Goal: Use online tool/utility: Use online tool/utility

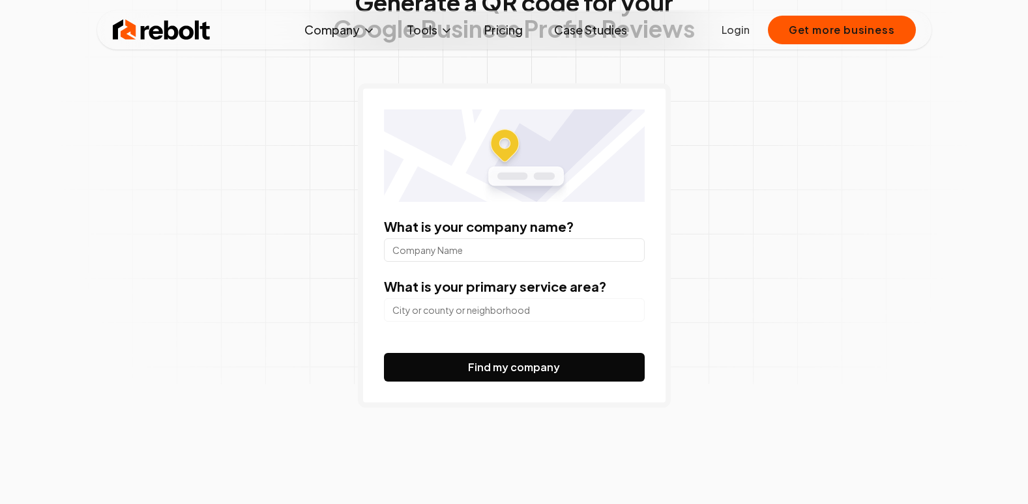
scroll to position [195, 0]
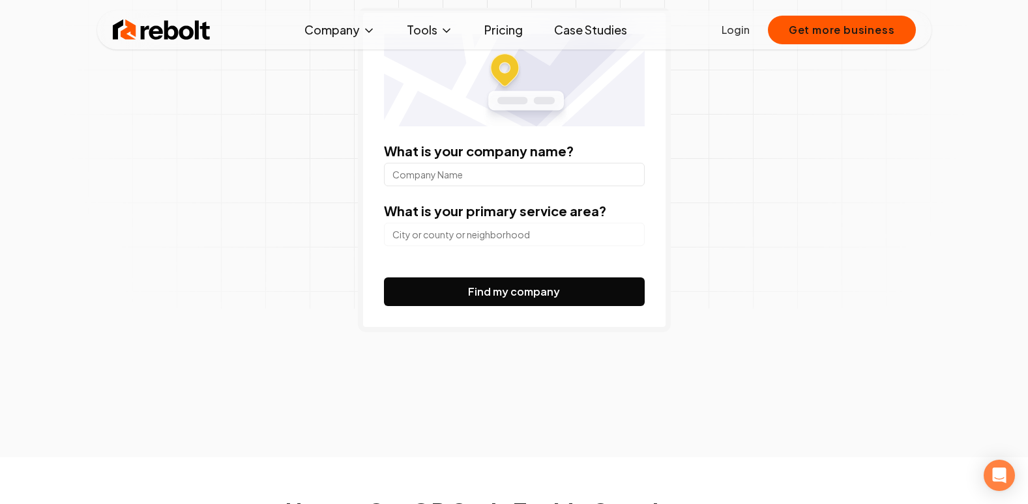
click at [455, 170] on input "What is your company name?" at bounding box center [514, 174] width 261 height 23
type input "RK COMPUTER"
click at [485, 240] on input "search" at bounding box center [514, 234] width 261 height 23
click at [485, 240] on input "[GEOGRAPHIC_DATA]" at bounding box center [514, 234] width 261 height 23
type input "[GEOGRAPHIC_DATA]"
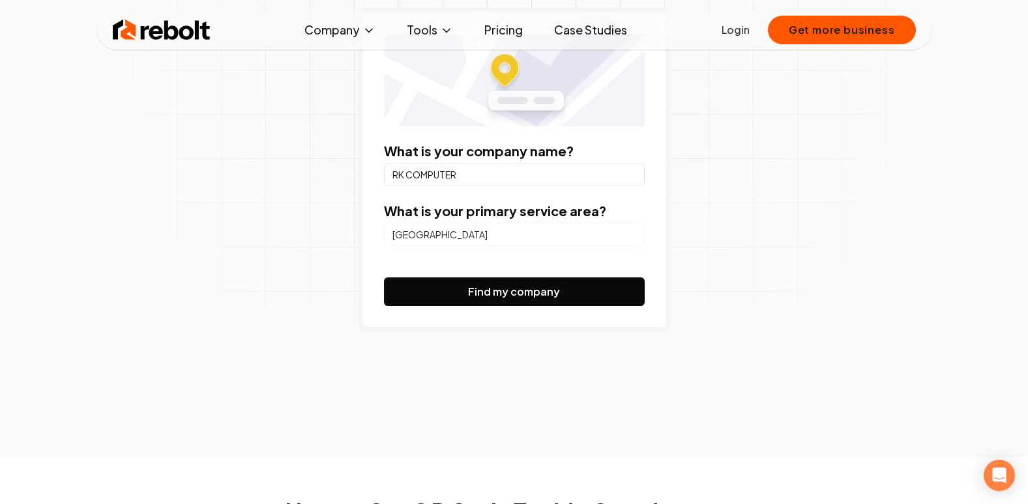
click at [794, 248] on div "Generate a QR code for your Google Business Profile Reviews What is your compan…" at bounding box center [514, 149] width 667 height 616
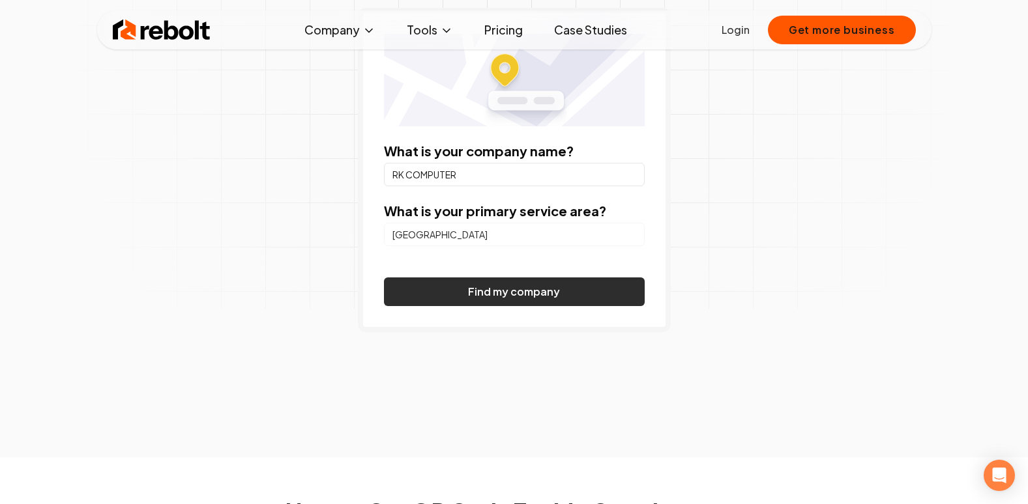
click at [513, 300] on button "Find my company" at bounding box center [514, 292] width 261 height 29
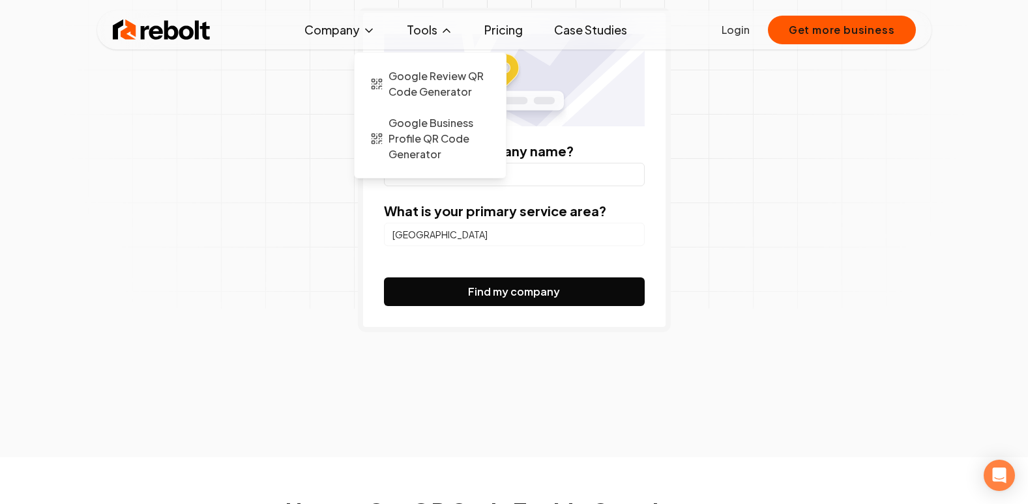
click at [418, 27] on button "Tools" at bounding box center [429, 30] width 67 height 26
click at [437, 144] on span "Google Business Profile QR Code Generator" at bounding box center [439, 138] width 102 height 47
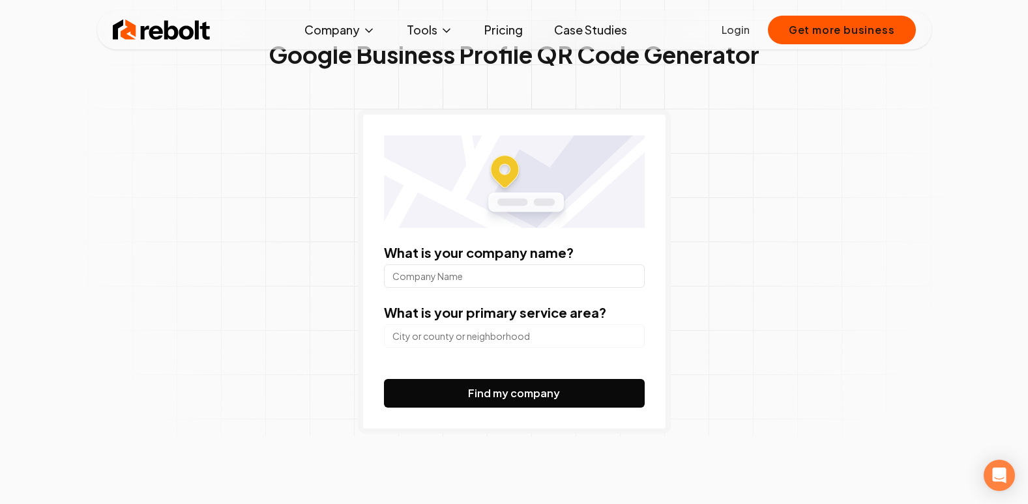
scroll to position [65, 0]
